Goal: Book appointment/travel/reservation

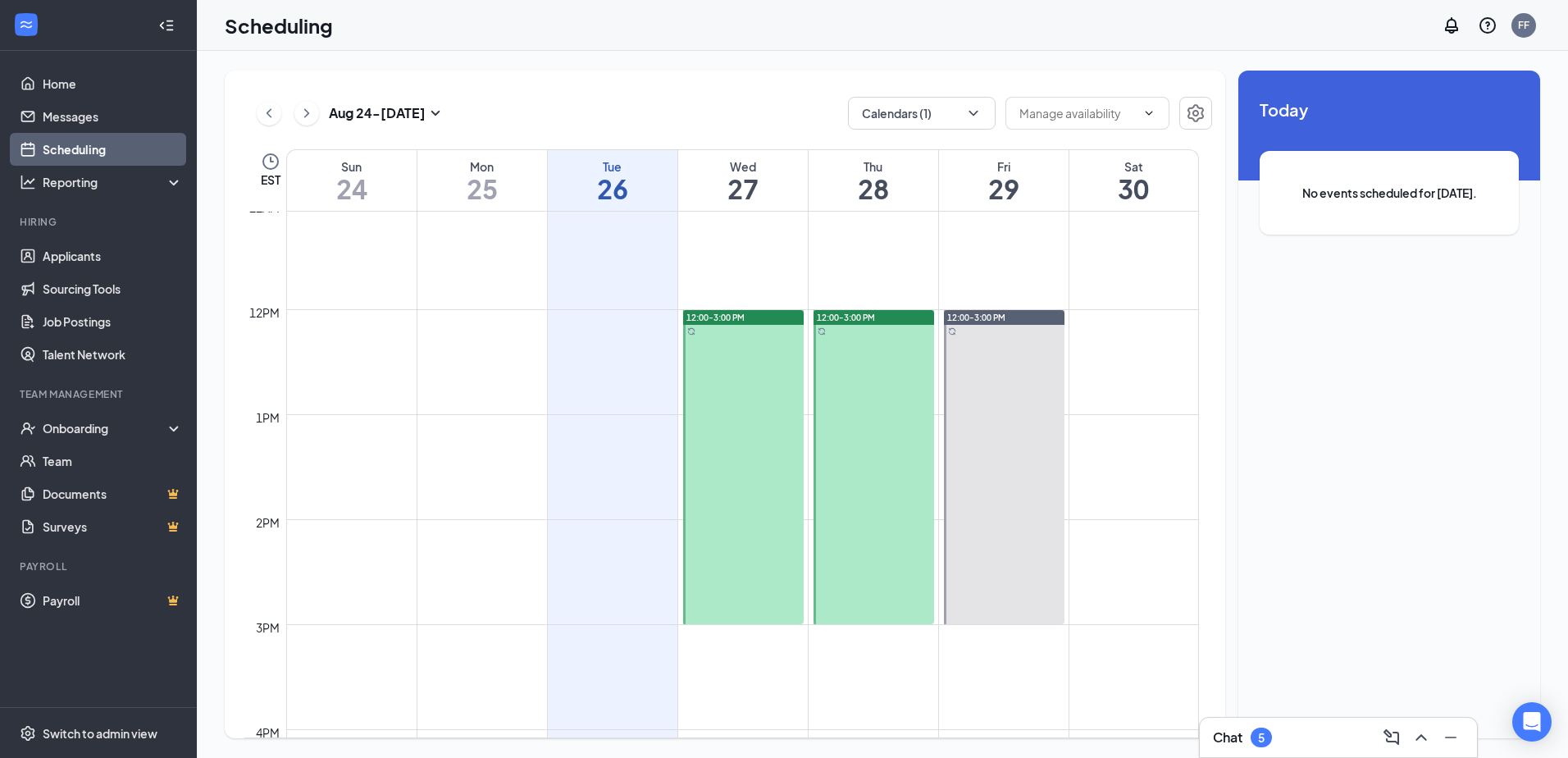
scroll to position [1149, 0]
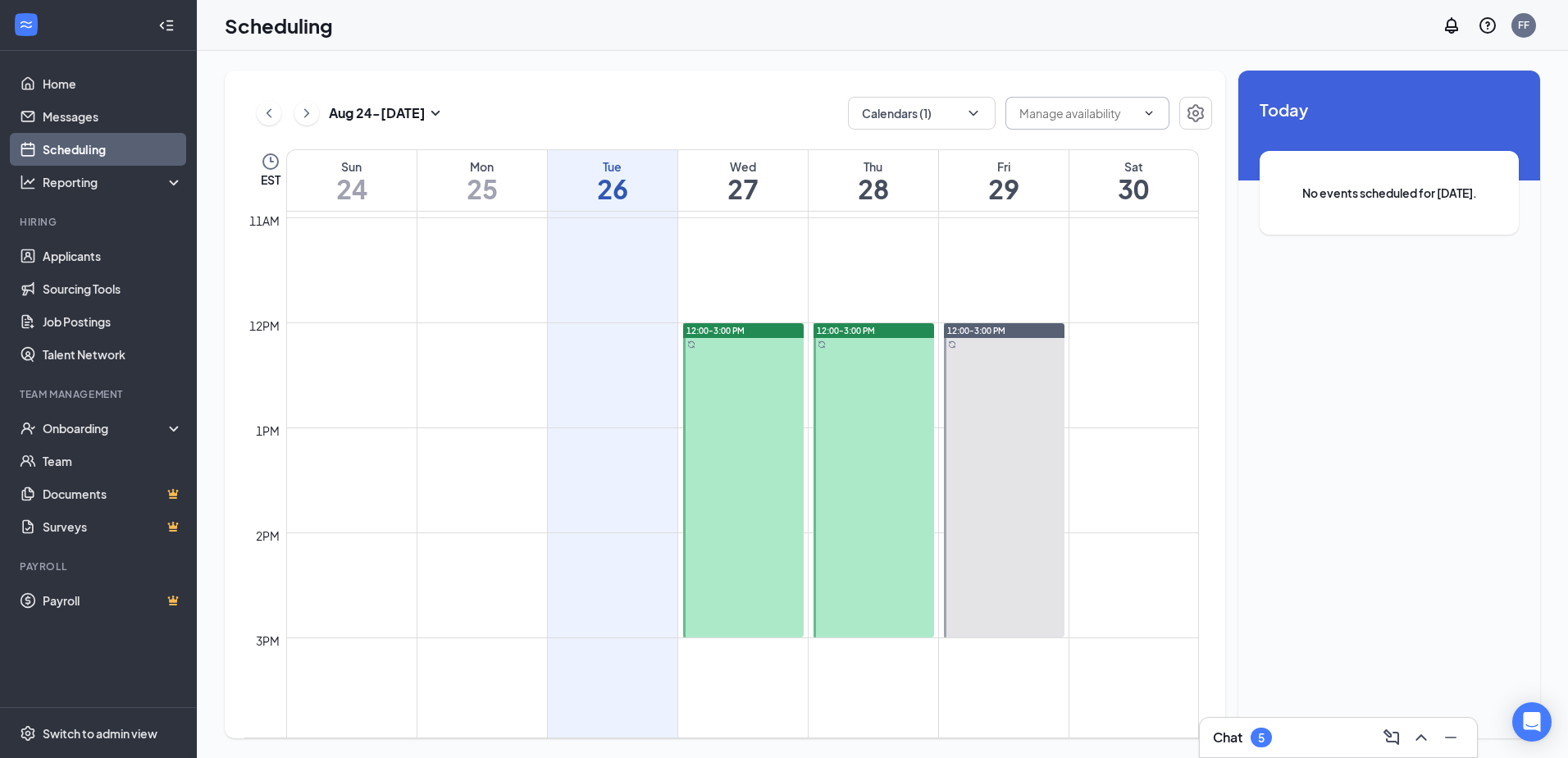
click at [1067, 122] on span at bounding box center [1087, 112] width 164 height 32
click at [1148, 114] on icon "ChevronUp" at bounding box center [1148, 113] width 13 height 13
click at [1149, 113] on icon "ChevronDown" at bounding box center [1149, 112] width 7 height 4
click at [704, 94] on div "[DATE] - [DATE] Calendars (1) EST Sun 24 Mon 25 Tue 26 Wed 27 Thu 28 Fri 29 Sat…" at bounding box center [724, 404] width 1000 height 668
click at [733, 395] on div at bounding box center [744, 480] width 121 height 314
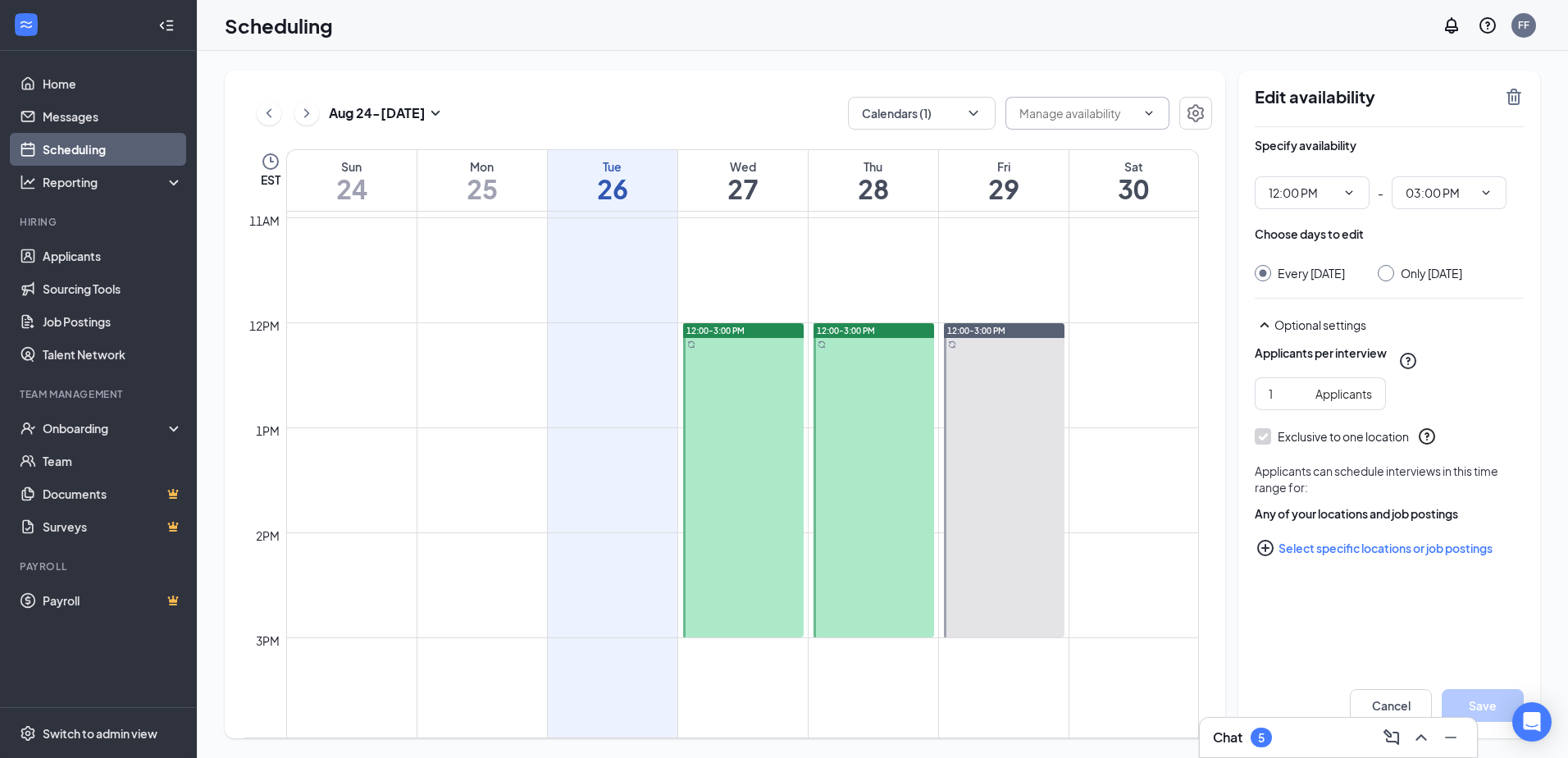
click at [779, 93] on div "[DATE] - [DATE] Calendars (1) EST Sun 24 Mon 25 Tue 26 Wed 27 Thu 28 Fri 29 Sat…" at bounding box center [724, 404] width 1000 height 668
click at [711, 366] on div at bounding box center [744, 480] width 121 height 314
click at [1266, 335] on icon "SmallChevronUp" at bounding box center [1264, 324] width 19 height 19
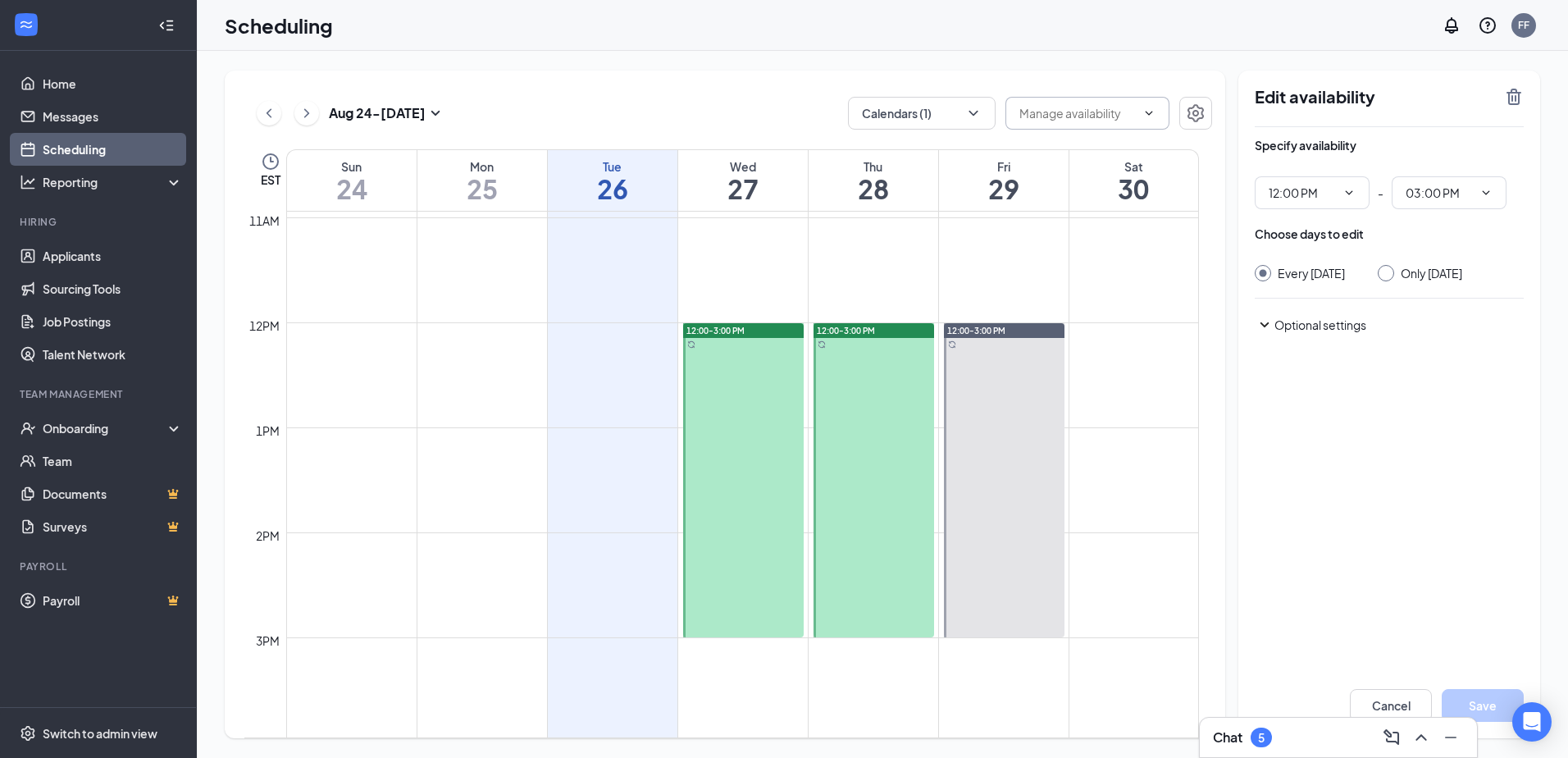
click at [1266, 335] on icon "SmallChevronDown" at bounding box center [1264, 324] width 19 height 19
